Goal: Find contact information: Find contact information

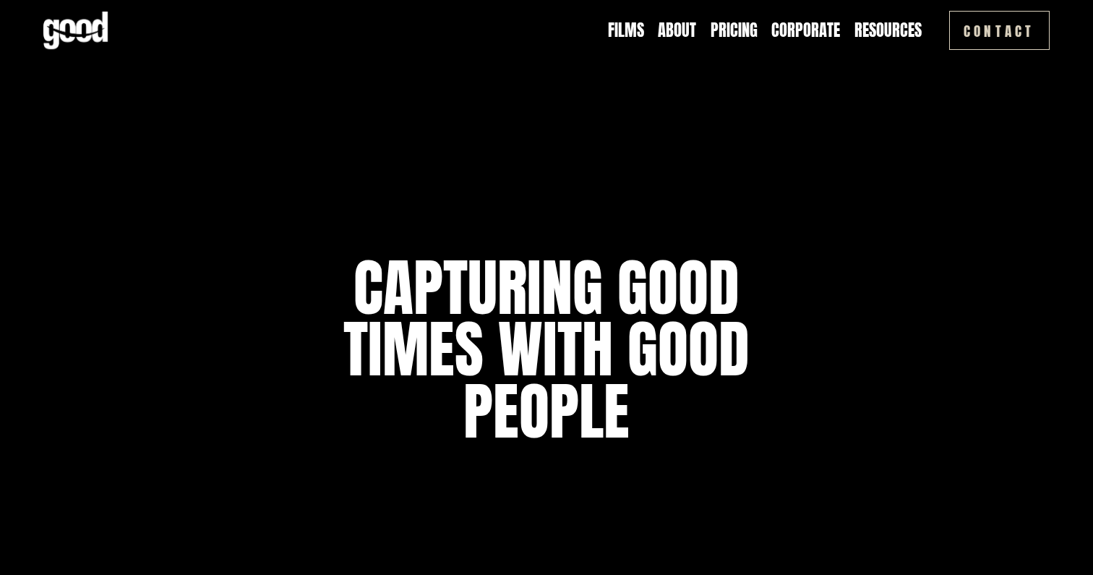
click at [731, 32] on link "Pricing" at bounding box center [734, 30] width 47 height 22
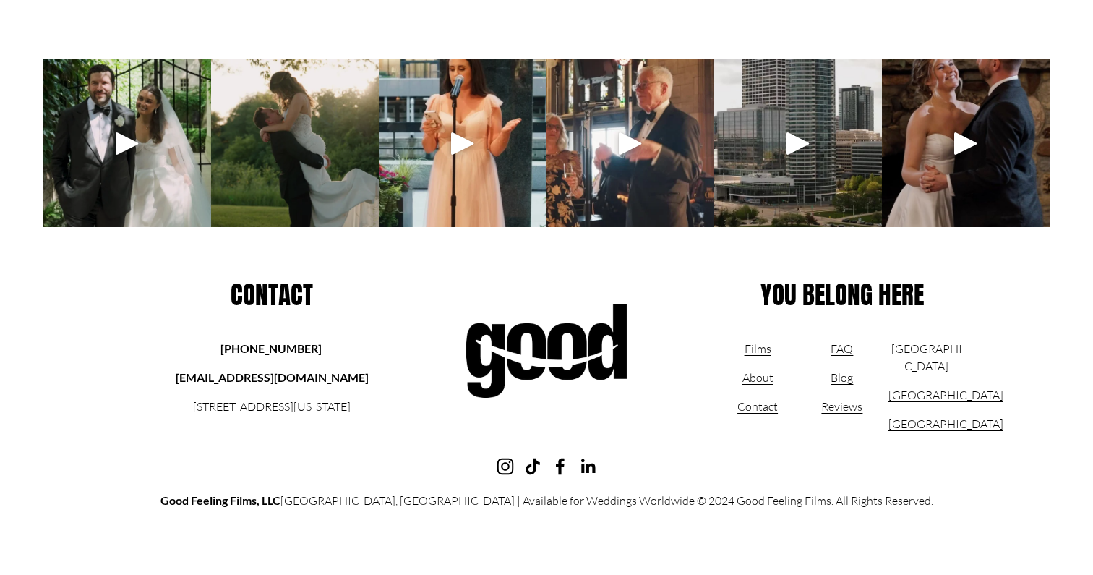
scroll to position [3739, 0]
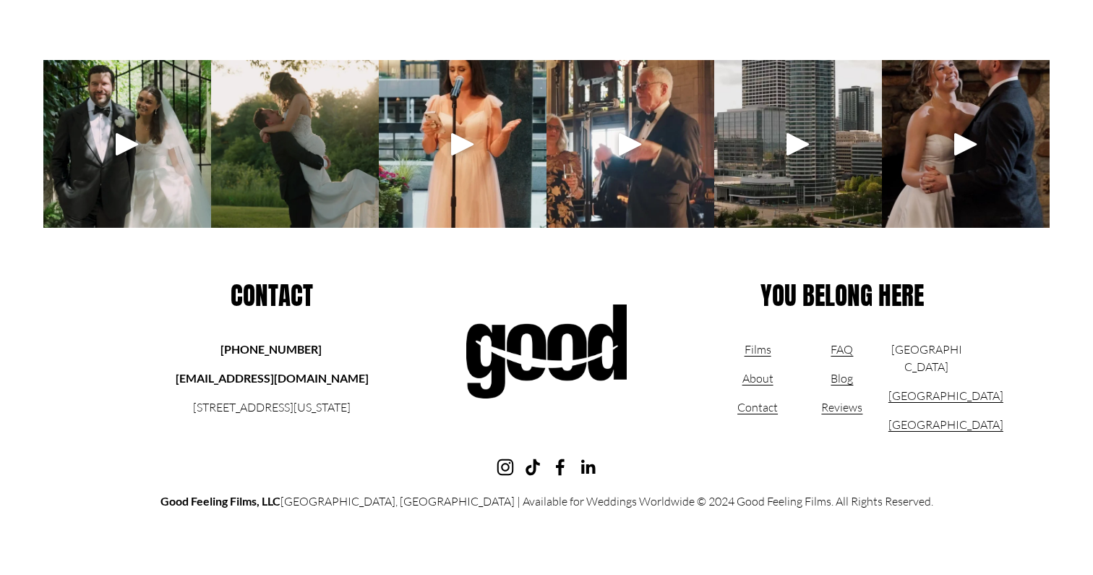
click at [848, 347] on link "FAQ" at bounding box center [842, 348] width 22 height 17
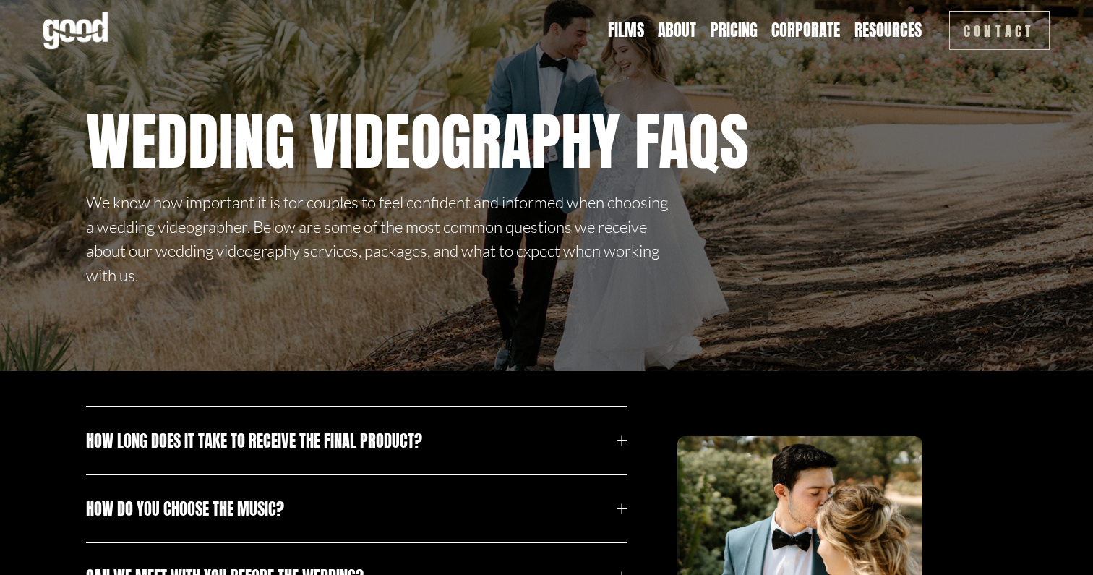
click at [805, 28] on link "Corporate" at bounding box center [805, 30] width 69 height 22
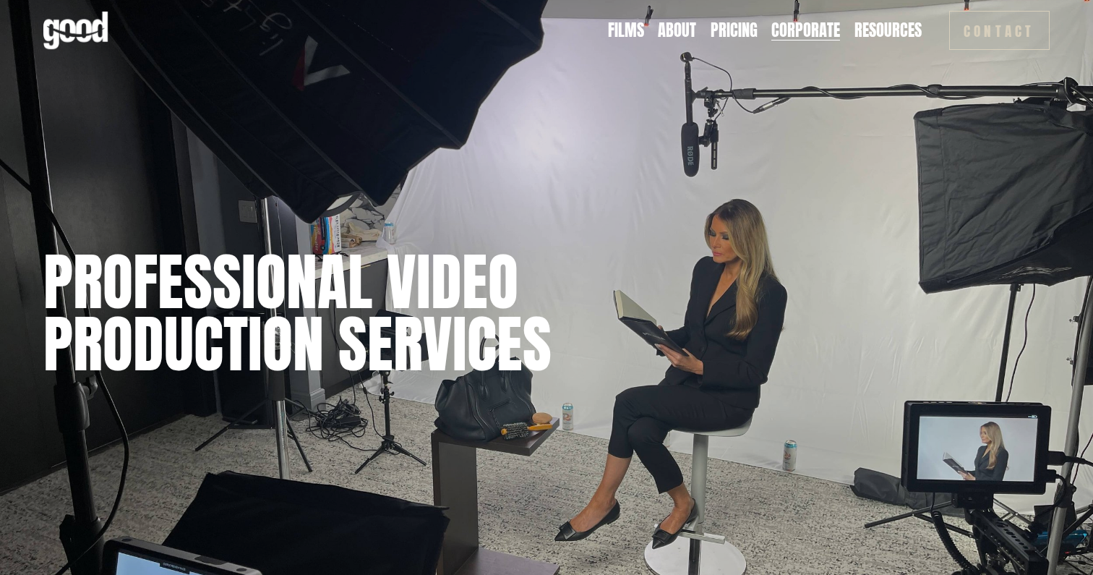
click at [999, 27] on link "Contact" at bounding box center [999, 30] width 100 height 39
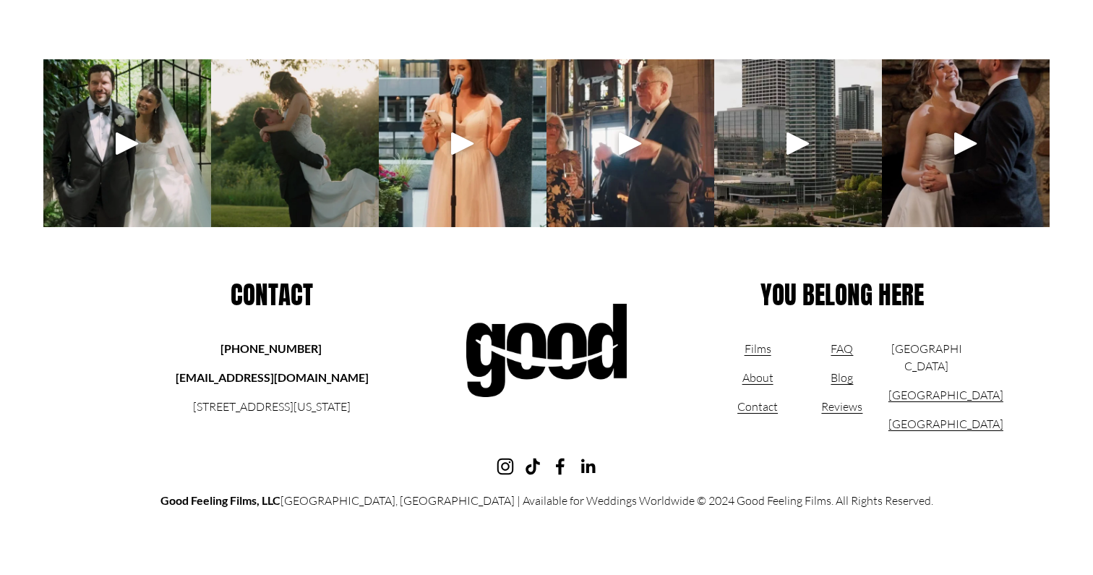
scroll to position [2368, 0]
drag, startPoint x: 341, startPoint y: 379, endPoint x: 202, endPoint y: 381, distance: 139.5
click at [202, 381] on strong "[EMAIL_ADDRESS][DOMAIN_NAME]" at bounding box center [272, 377] width 193 height 14
copy strong "[EMAIL_ADDRESS][DOMAIN_NAME]"
